Goal: Task Accomplishment & Management: Use online tool/utility

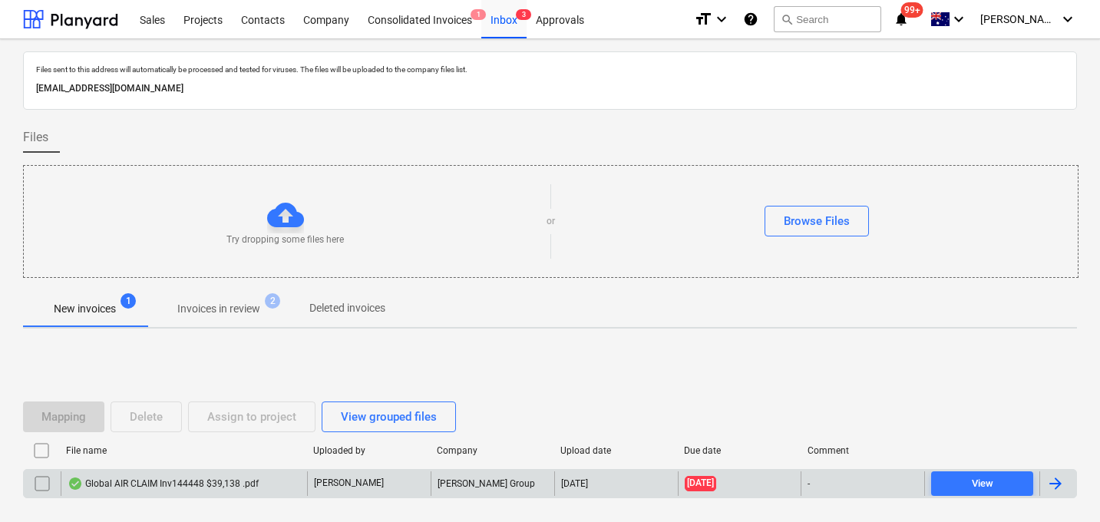
scroll to position [44, 0]
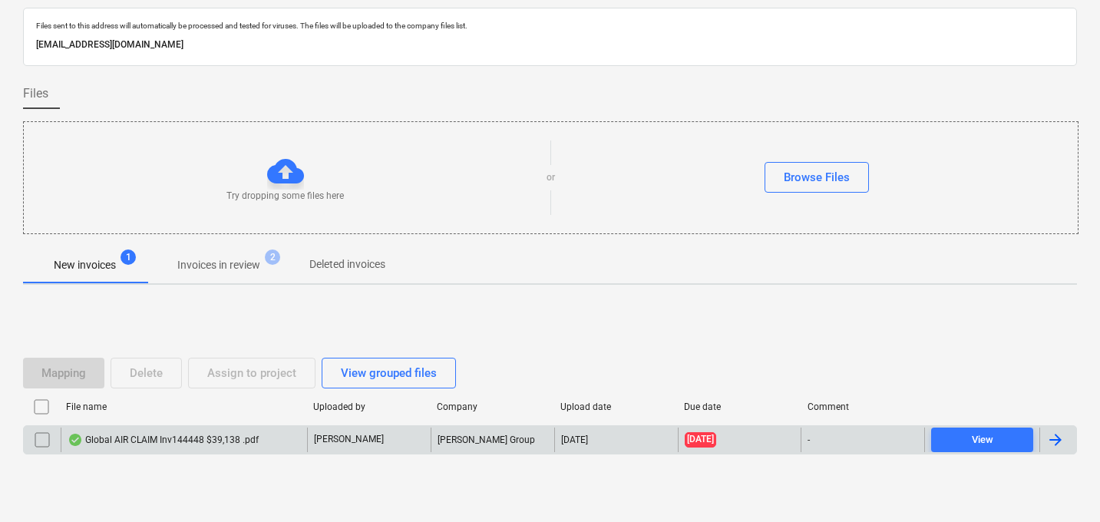
click at [164, 437] on div "Global AIR CLAIM Inv144448 $39,138 .pdf" at bounding box center [163, 440] width 191 height 12
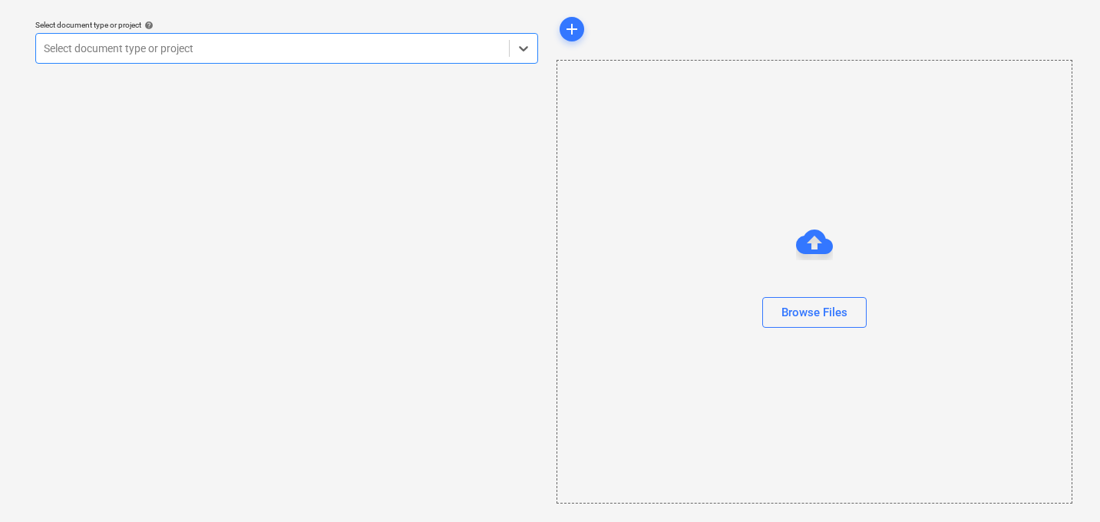
click at [238, 51] on div at bounding box center [273, 48] width 458 height 15
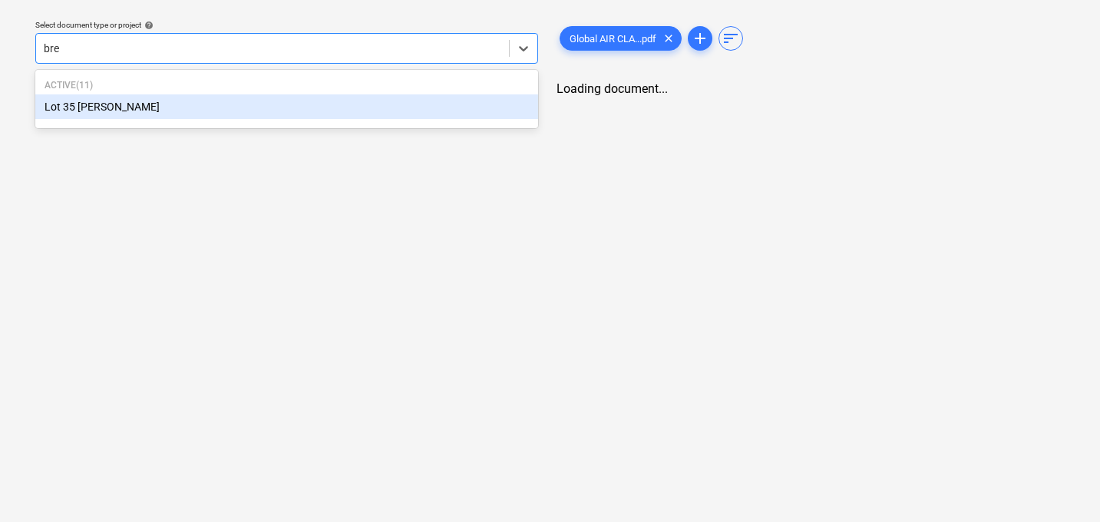
type input "bren"
click at [183, 91] on p "Active ( 11 )" at bounding box center [287, 85] width 484 height 13
click at [160, 100] on div "Lot 35 [PERSON_NAME]" at bounding box center [286, 106] width 503 height 25
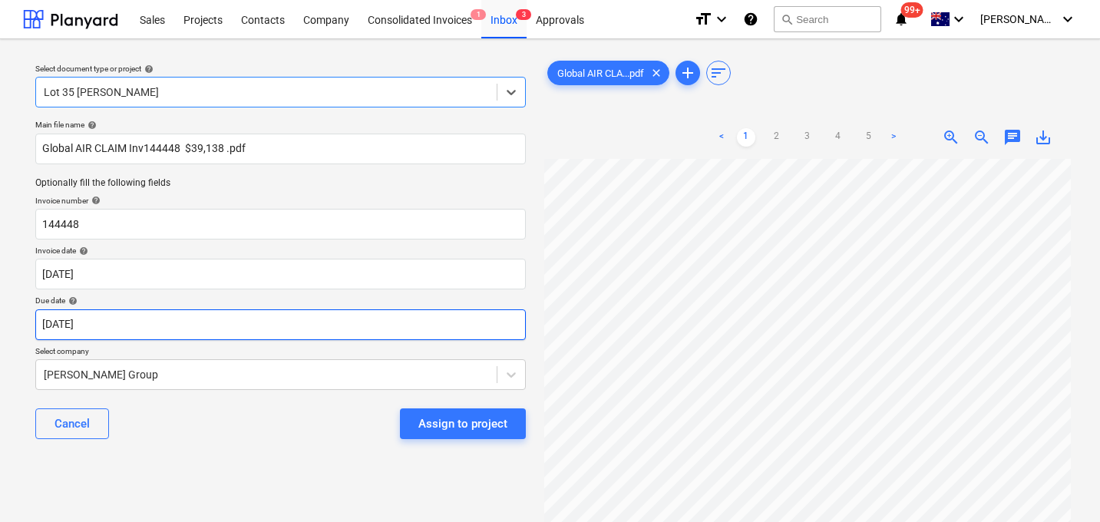
click at [195, 324] on body "Sales Projects Contacts Company Consolidated Invoices 1 Inbox 3 Approvals forma…" at bounding box center [550, 261] width 1100 height 522
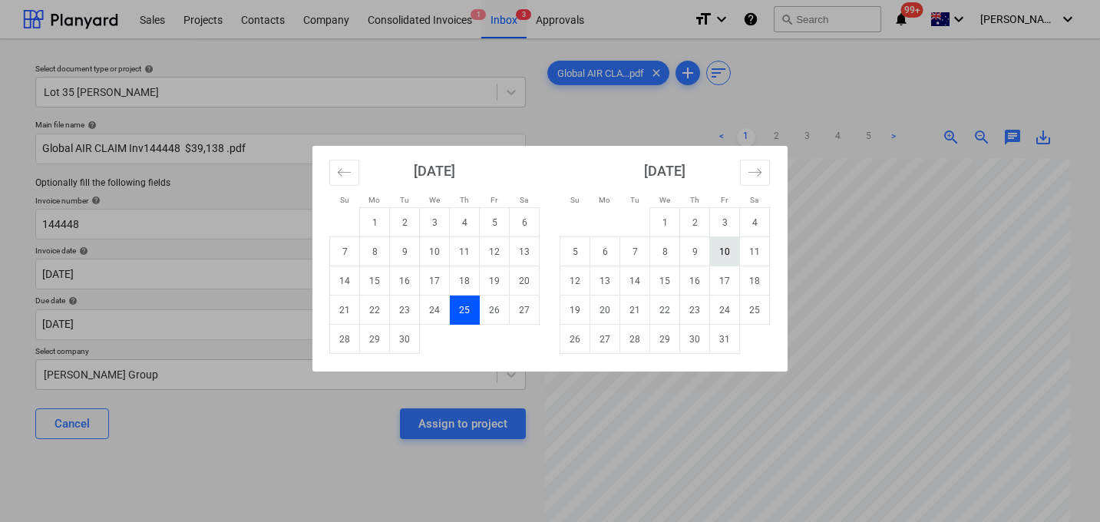
click at [727, 251] on td "10" at bounding box center [725, 251] width 30 height 29
type input "[DATE]"
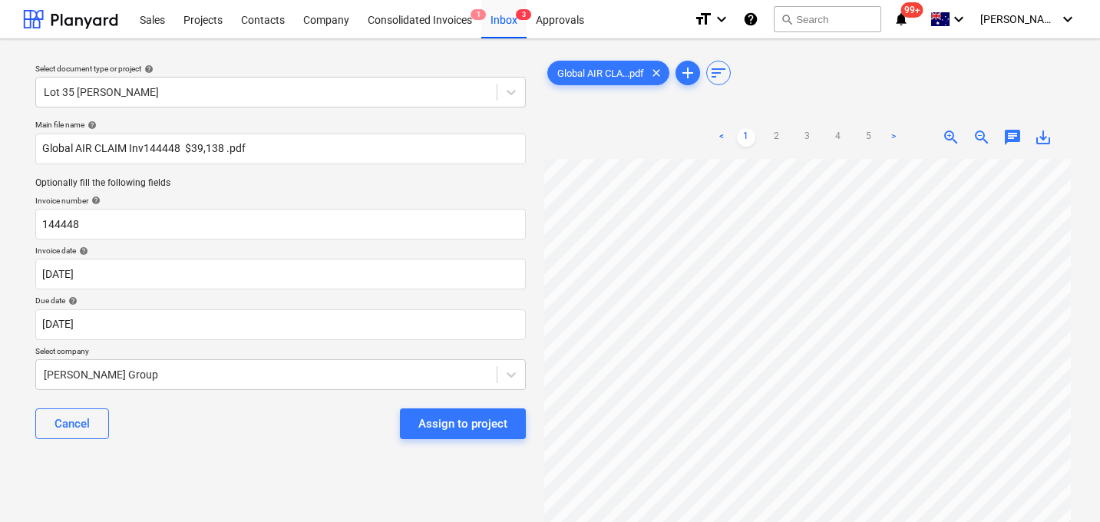
click at [155, 371] on body "Sales Projects Contacts Company Consolidated Invoices 1 Inbox 3 Approvals forma…" at bounding box center [550, 261] width 1100 height 522
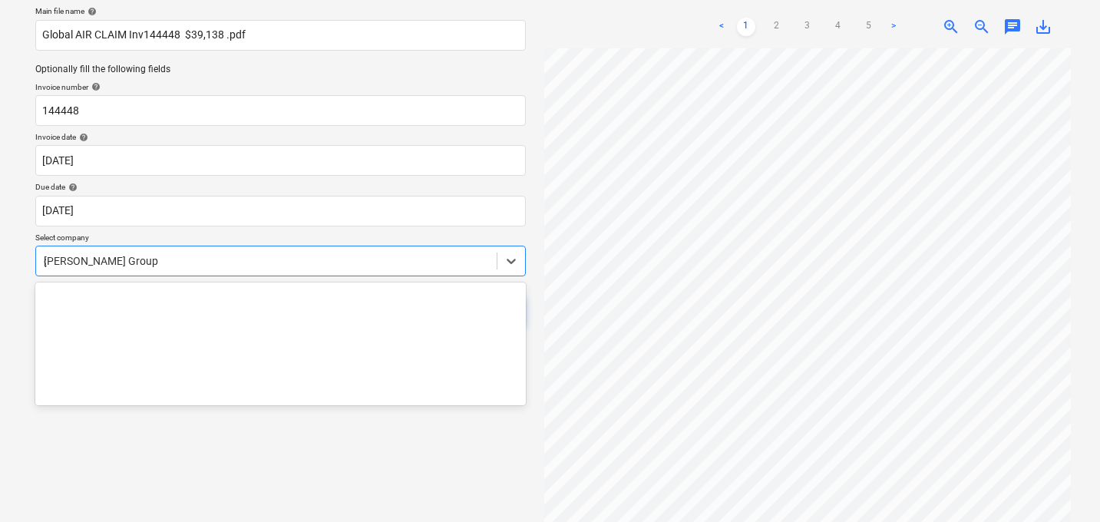
scroll to position [8371, 0]
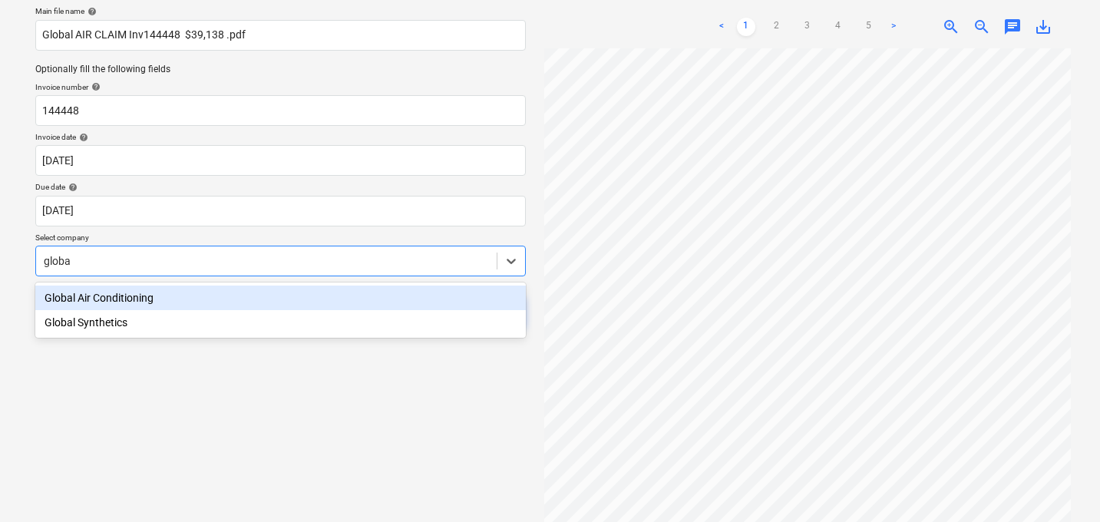
type input "global"
click at [108, 299] on div "Global Air Conditioning" at bounding box center [280, 298] width 491 height 25
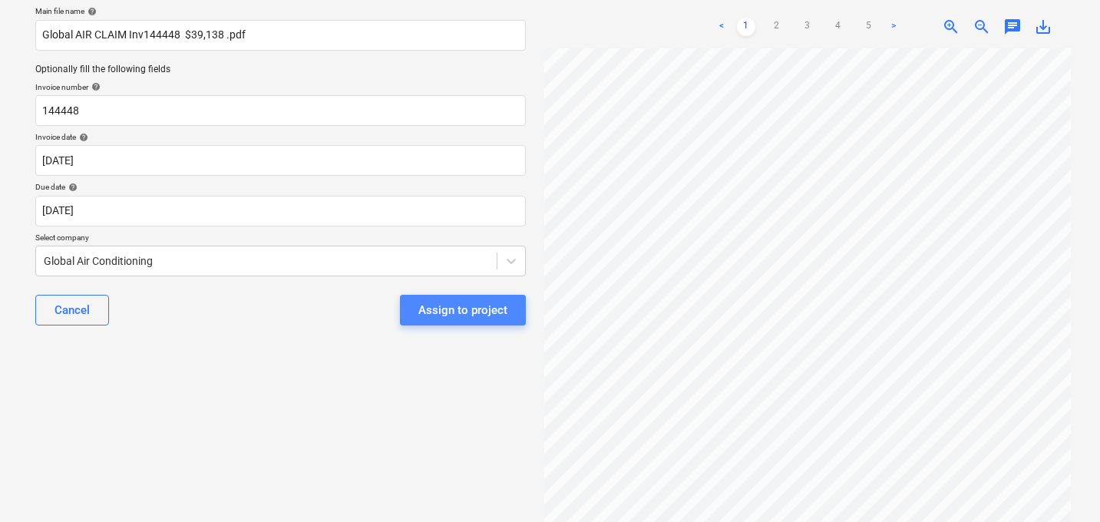
click at [479, 303] on div "Assign to project" at bounding box center [462, 310] width 89 height 20
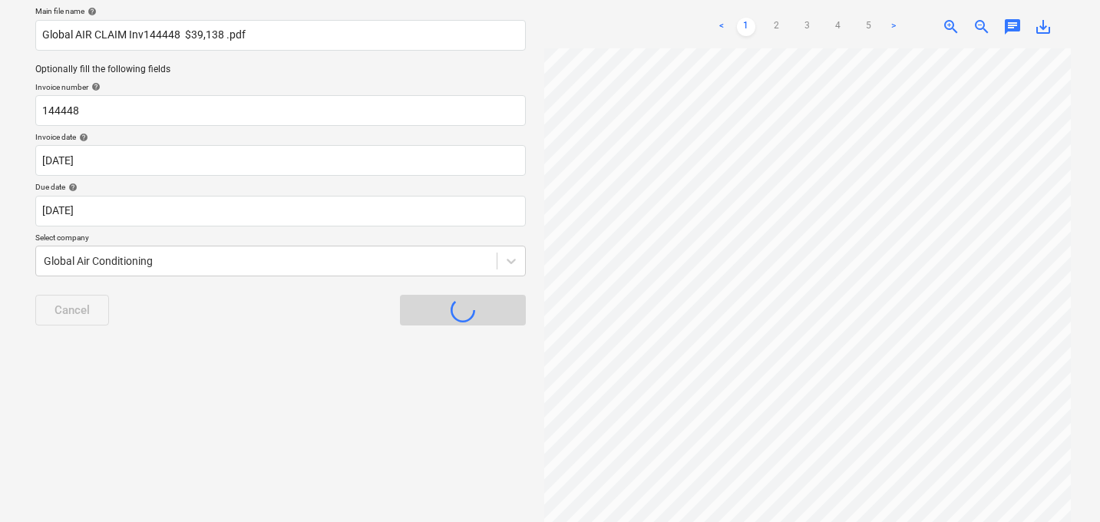
scroll to position [74, 0]
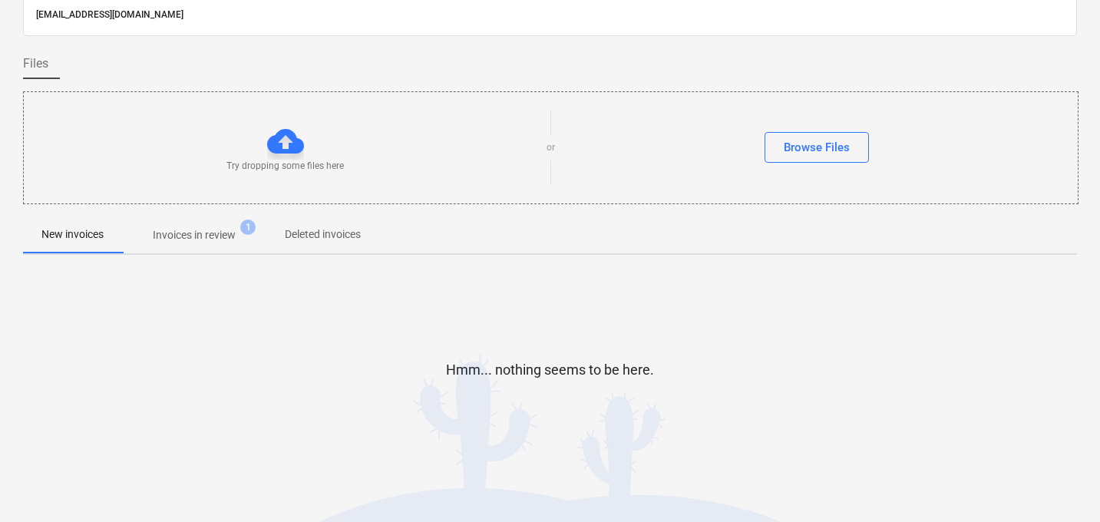
click at [214, 319] on div "Hmm... nothing seems to be here." at bounding box center [550, 382] width 1054 height 230
click at [195, 230] on p "Invoices in review" at bounding box center [194, 235] width 83 height 16
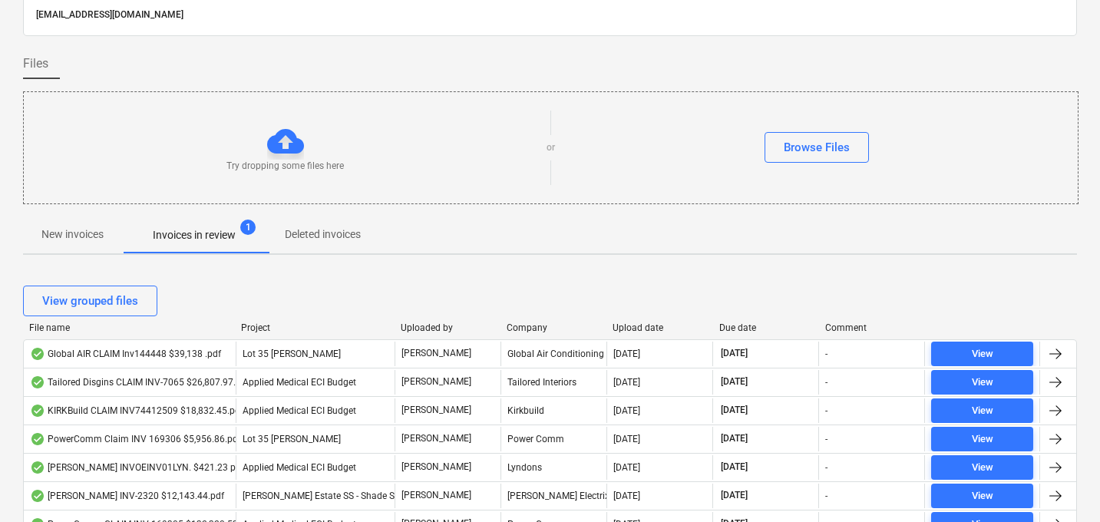
click at [637, 326] on div "Upload date" at bounding box center [660, 327] width 94 height 11
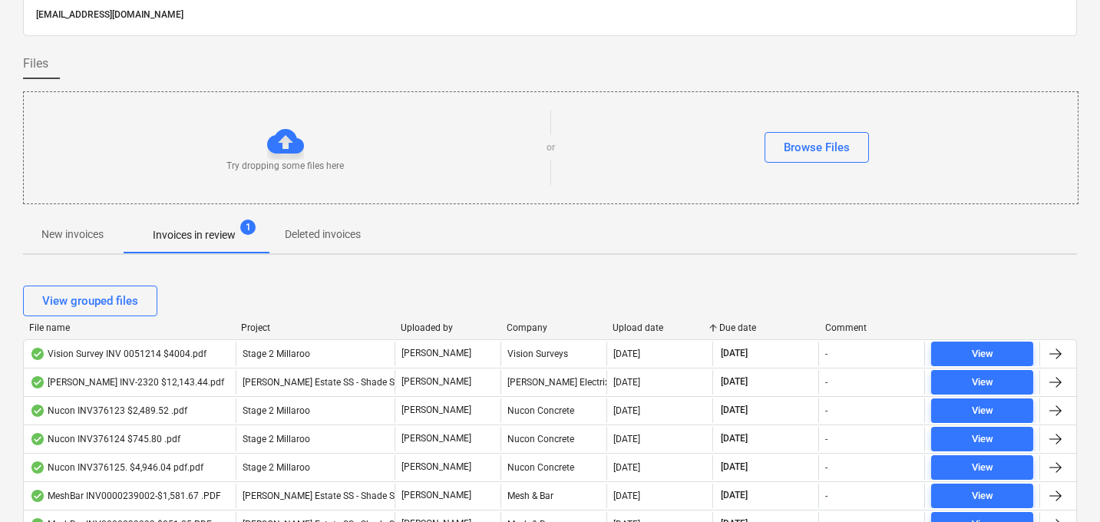
click at [637, 325] on div "Upload date" at bounding box center [660, 327] width 94 height 11
